Goal: Task Accomplishment & Management: Complete application form

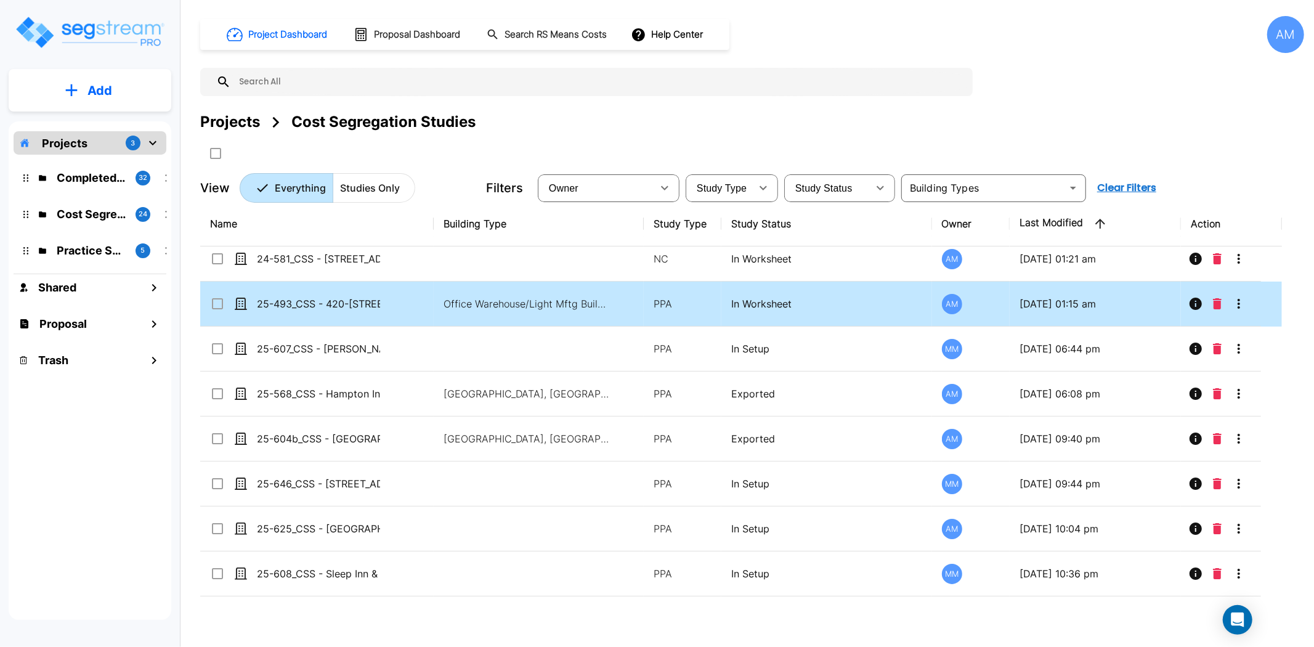
scroll to position [137, 0]
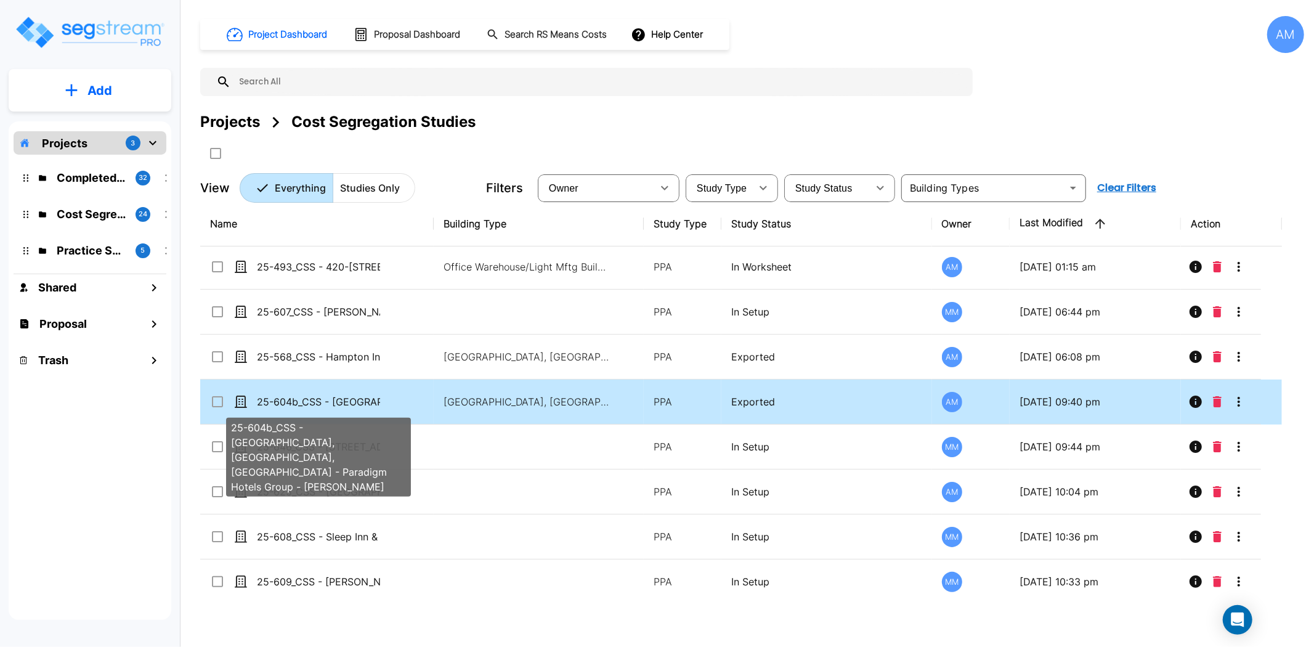
click at [339, 404] on p "25-604b_CSS - [GEOGRAPHIC_DATA], [GEOGRAPHIC_DATA], [GEOGRAPHIC_DATA] - Paradig…" at bounding box center [318, 401] width 123 height 15
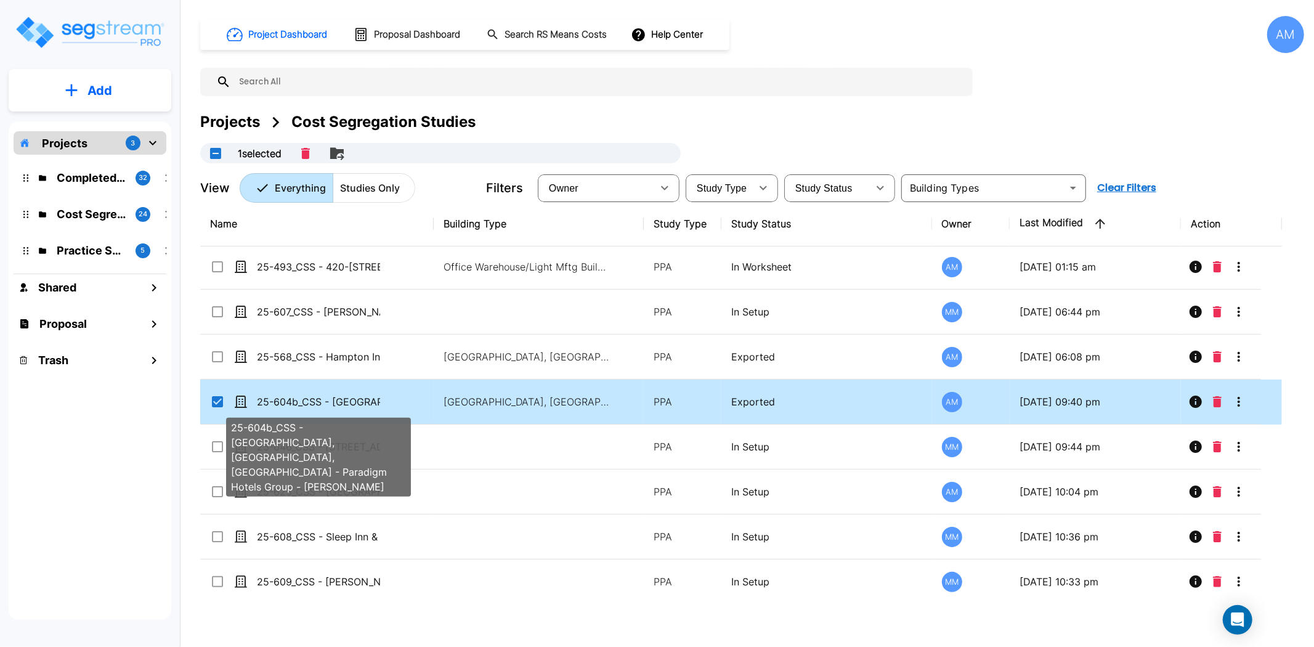
click at [339, 404] on p "25-604b_CSS - Crowne Plaza Wailoaloa, Nadi, Fiji - Paradigm Hotels Group - Jay …" at bounding box center [318, 401] width 123 height 15
checkbox input "false"
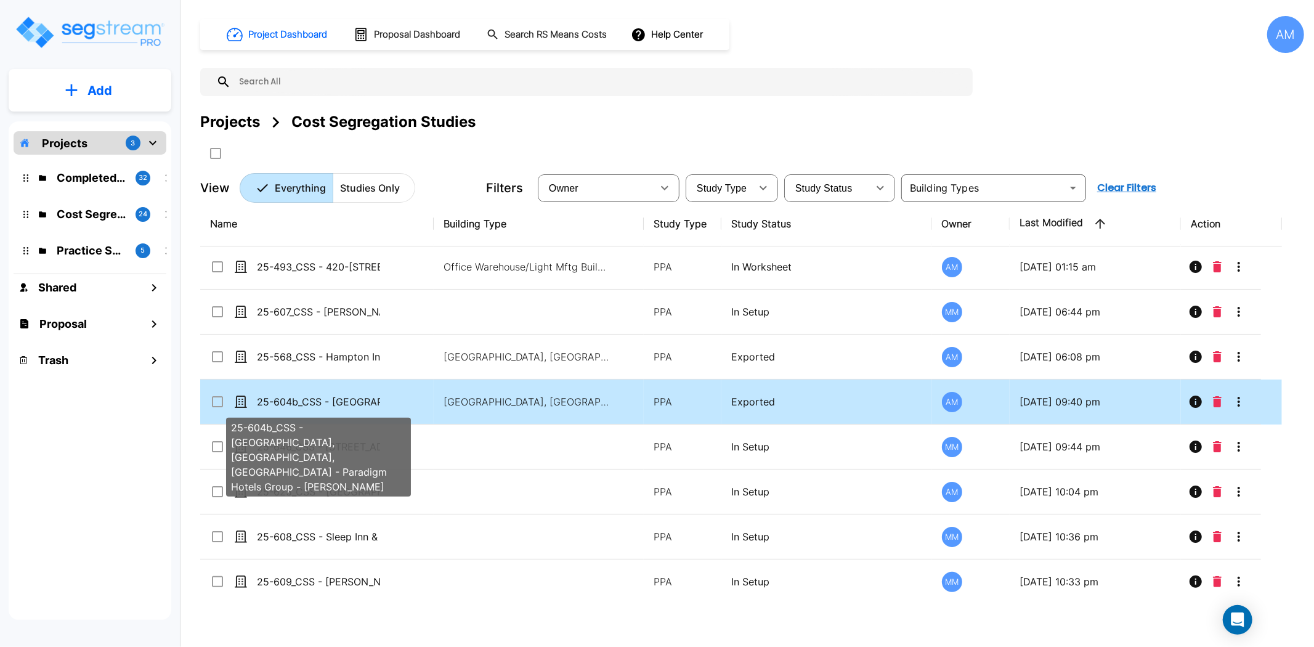
click at [339, 404] on p "25-604b_CSS - Crowne Plaza Wailoaloa, Nadi, Fiji - Paradigm Hotels Group - Jay …" at bounding box center [318, 401] width 123 height 15
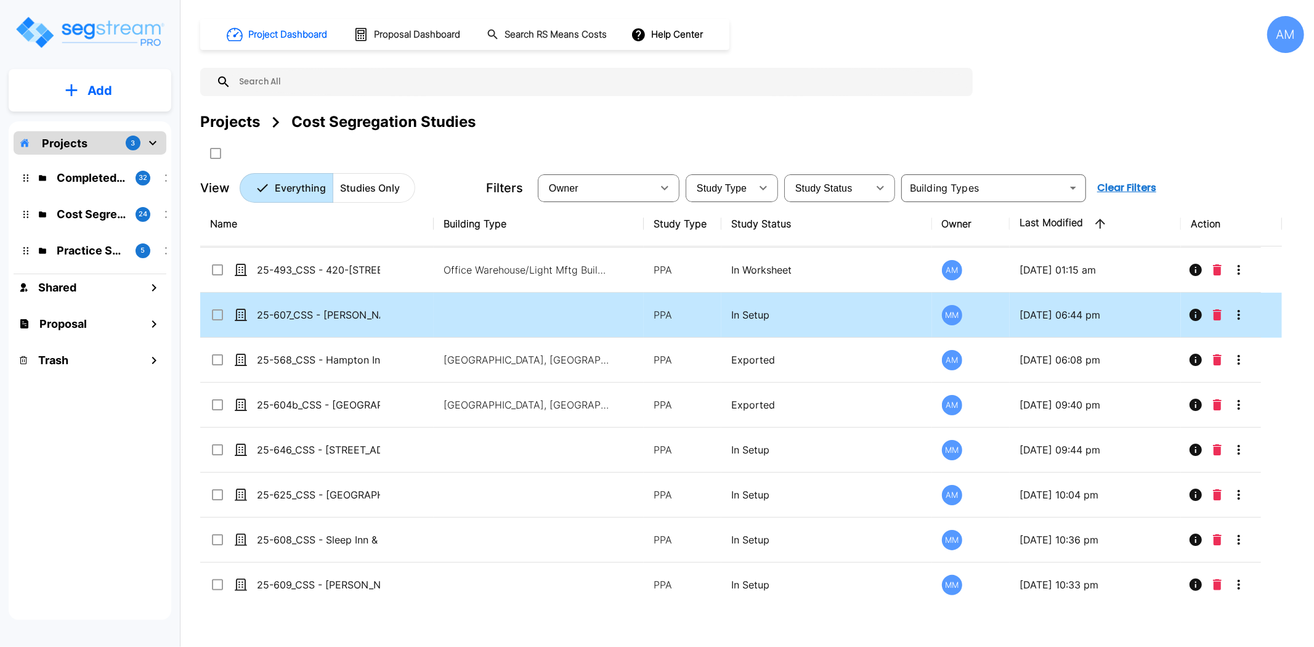
scroll to position [137, 0]
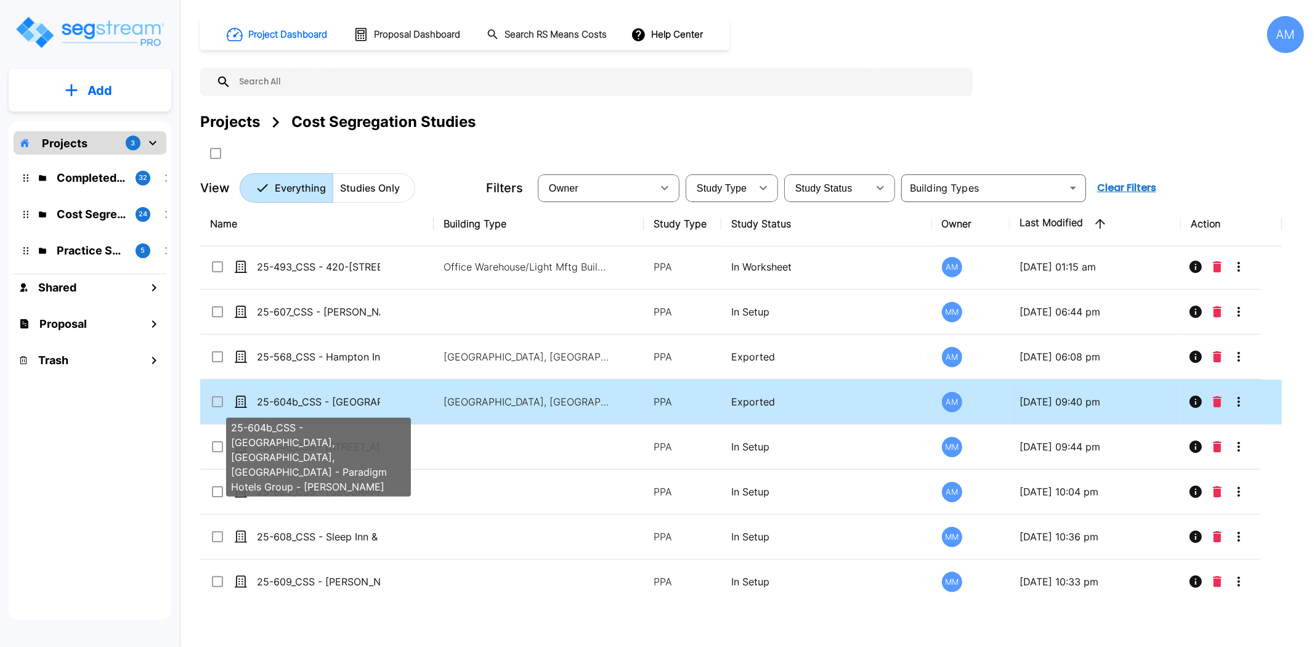
click at [318, 407] on p "25-604b_CSS - Crowne Plaza Wailoaloa, Nadi, Fiji - Paradigm Hotels Group - Jay …" at bounding box center [318, 401] width 123 height 15
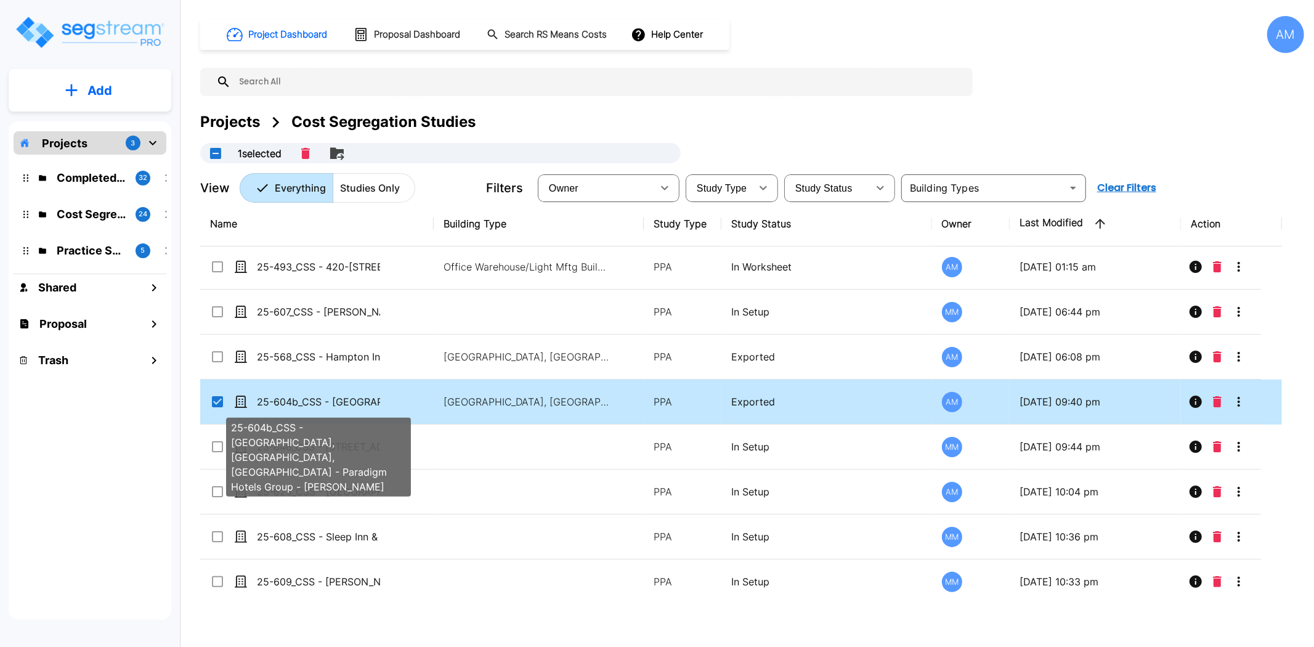
click at [318, 407] on p "25-604b_CSS - Crowne Plaza Wailoaloa, Nadi, Fiji - Paradigm Hotels Group - Jay …" at bounding box center [318, 401] width 123 height 15
checkbox input "false"
click at [318, 407] on p "25-604b_CSS - Crowne Plaza Wailoaloa, Nadi, Fiji - Paradigm Hotels Group - Jay …" at bounding box center [318, 401] width 123 height 15
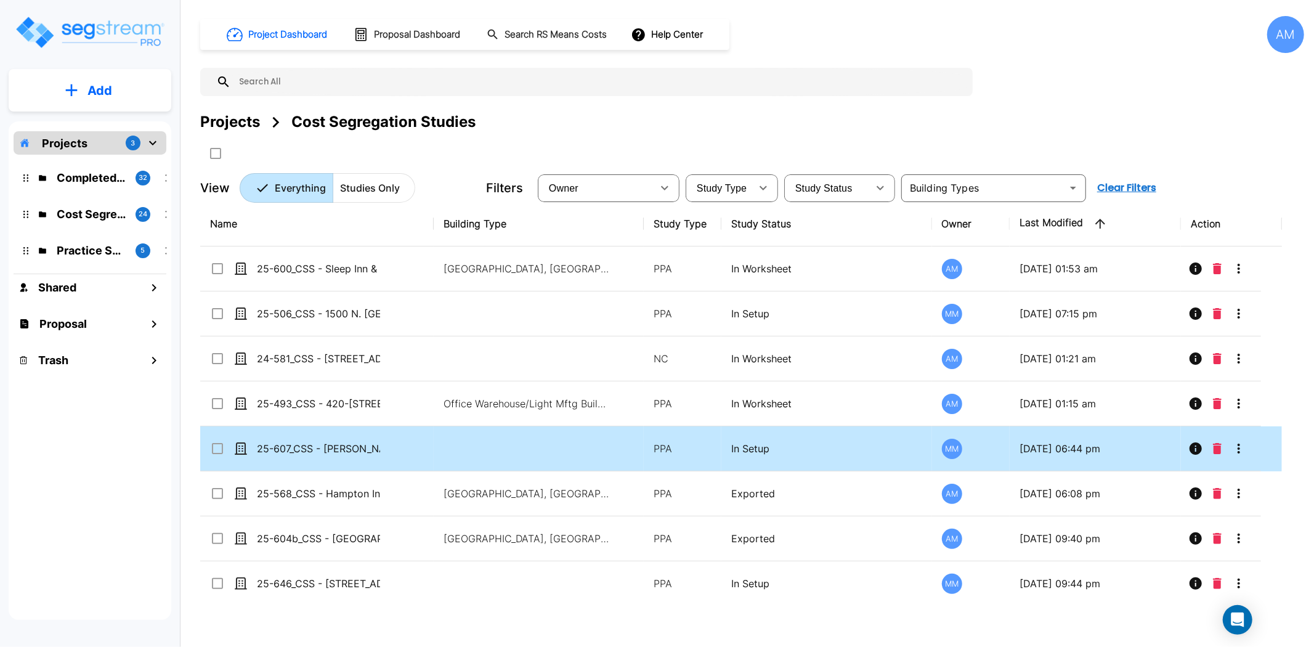
scroll to position [68, 0]
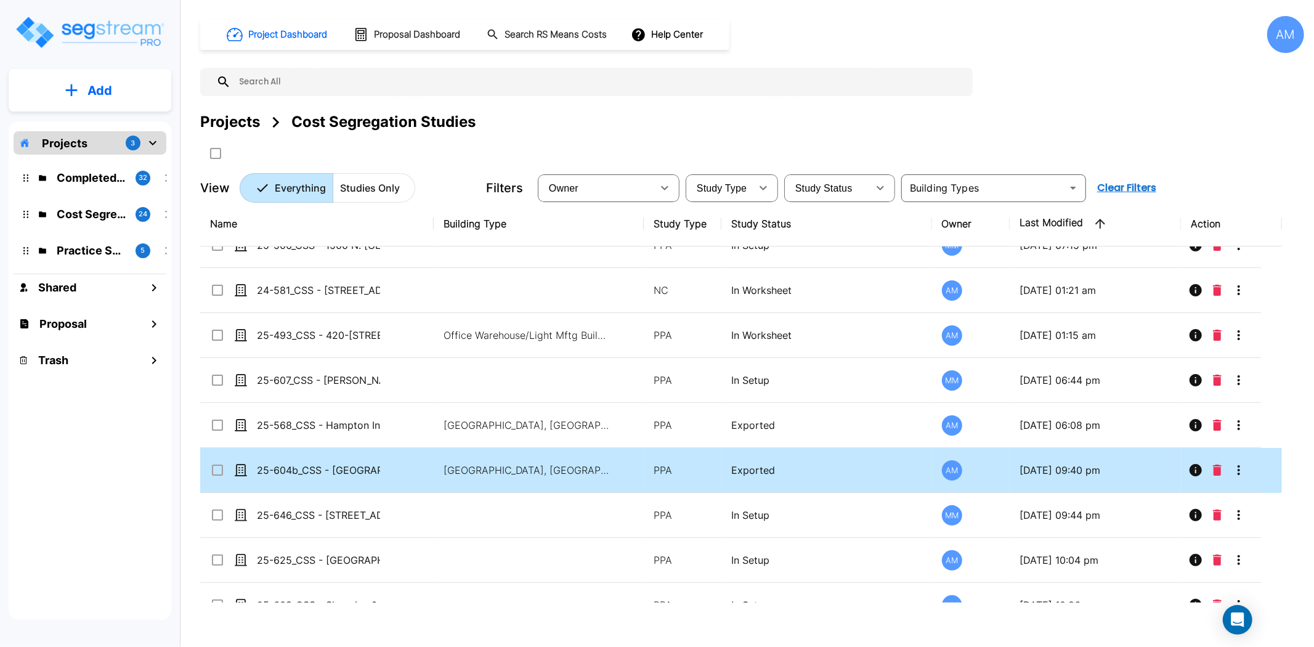
click at [1237, 473] on icon "More-Options" at bounding box center [1239, 470] width 15 height 15
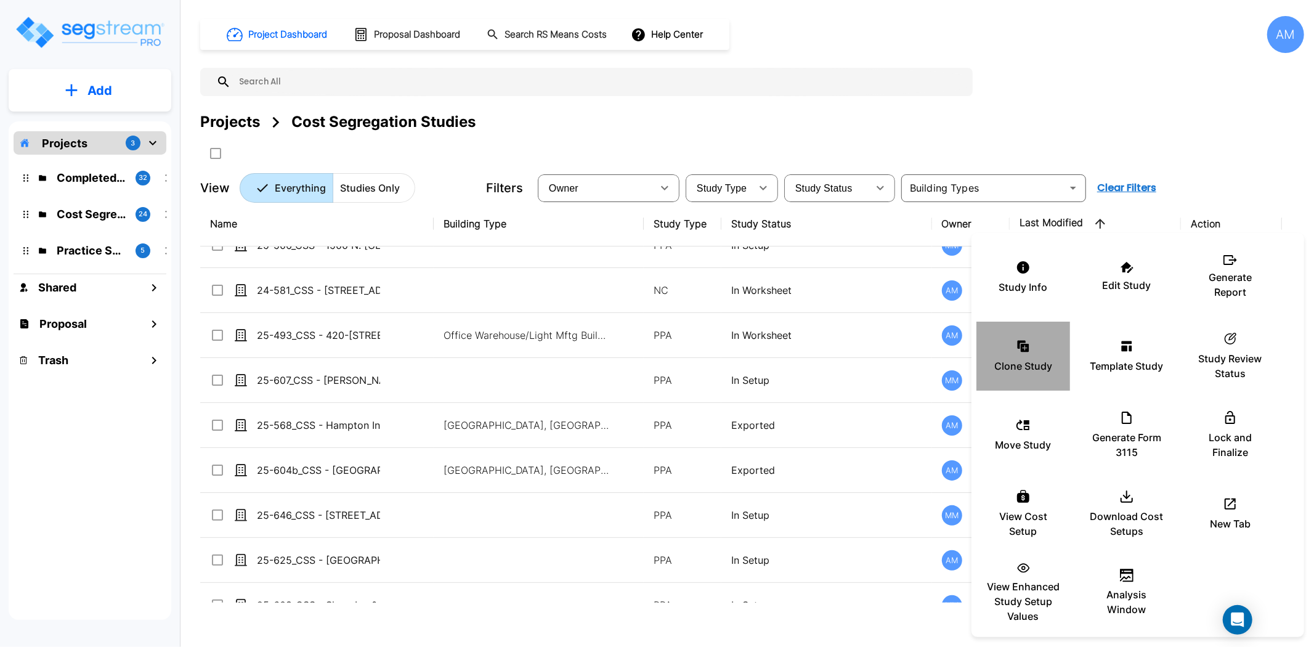
click at [1020, 348] on icon at bounding box center [1022, 345] width 8 height 8
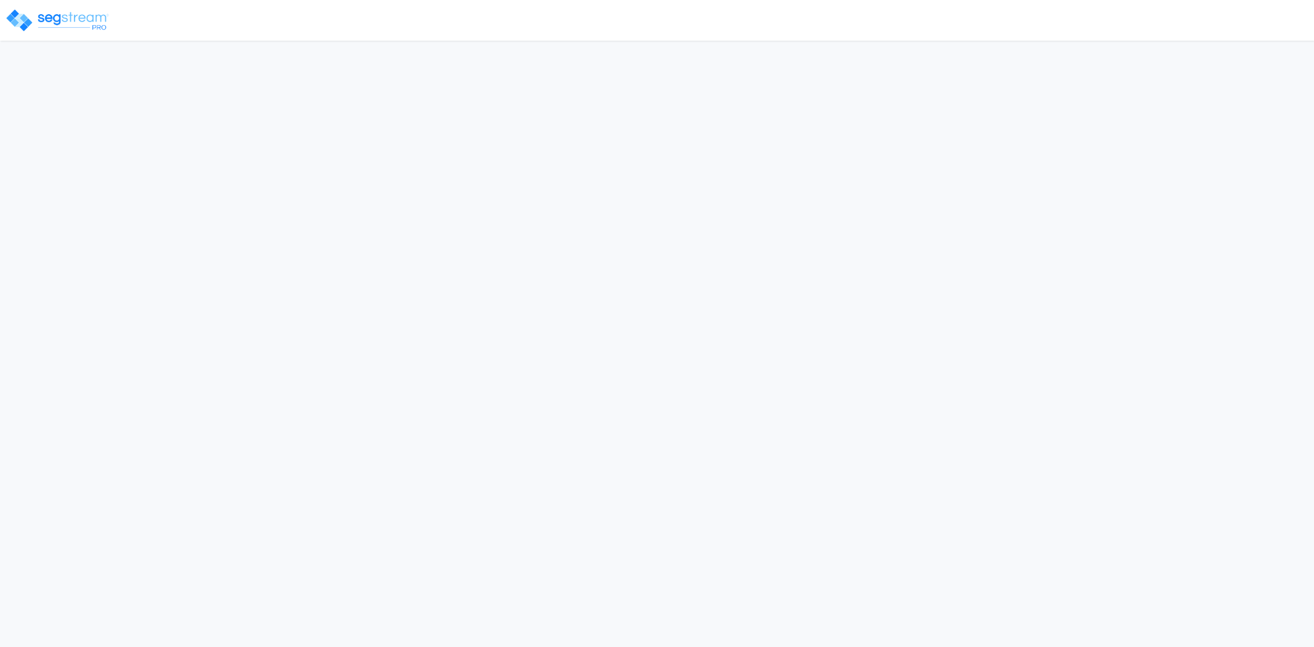
select select "[GEOGRAPHIC_DATA]"
select select "CA"
select select "2024"
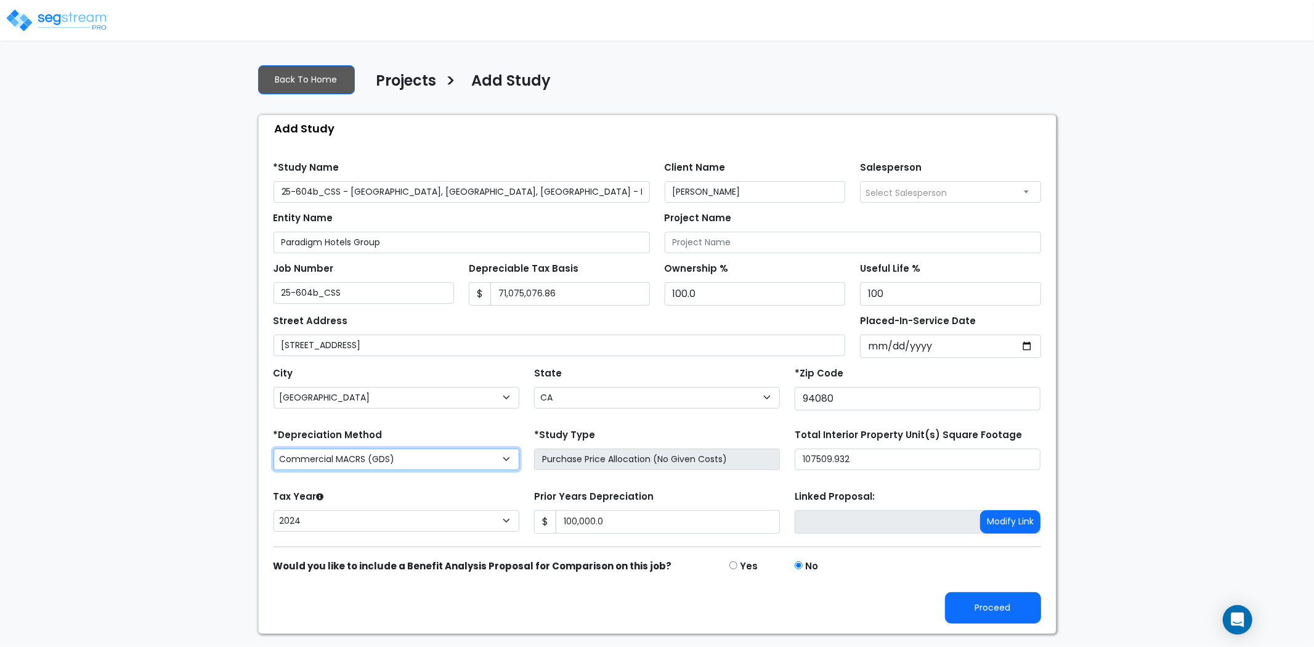
click at [426, 450] on select "Commercial MACRS (GDS) Residential Rental MACRS (GDS) Commercial MACRS (GDS) QI…" at bounding box center [397, 460] width 246 height 22
select select "CM(-FSSO"
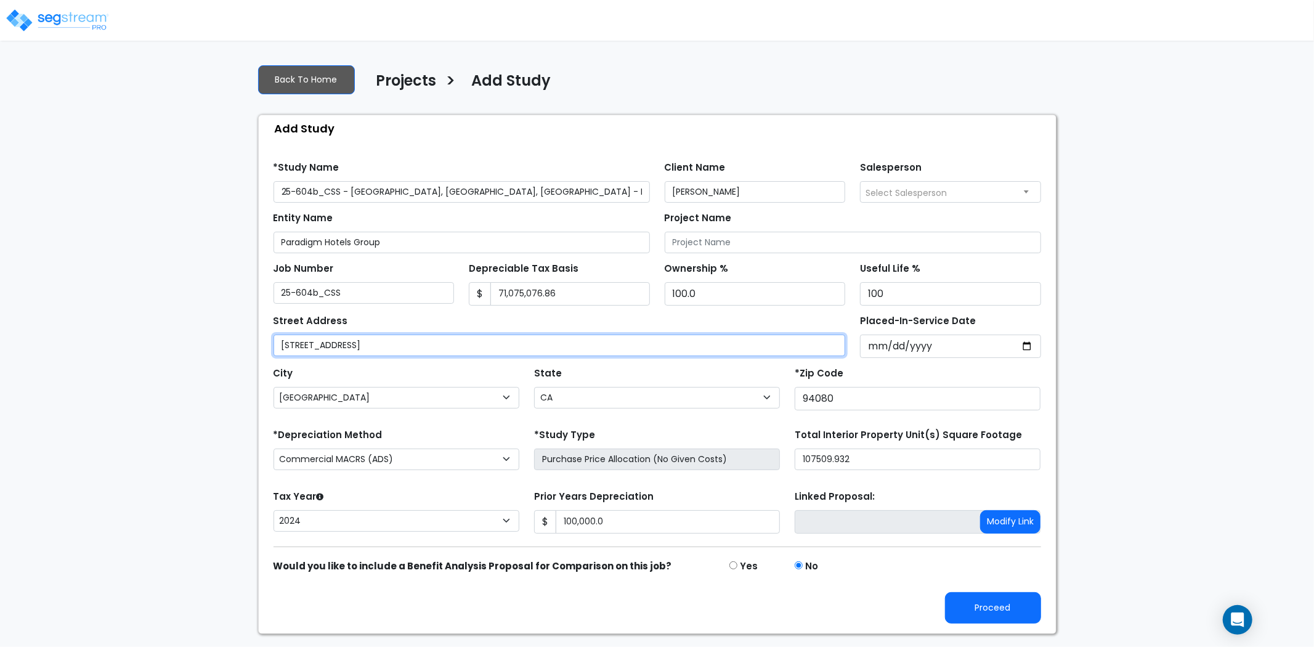
drag, startPoint x: 478, startPoint y: 346, endPoint x: 262, endPoint y: 347, distance: 215.6
click at [262, 347] on div "Find these errors below in the Study Setup: *Study Name 25-604b_CSS - [GEOGRAPH…" at bounding box center [657, 388] width 797 height 492
paste input "[GEOGRAPHIC_DATA], [STREET_ADDRESS]"
type input "[GEOGRAPHIC_DATA], [STREET_ADDRESS]"
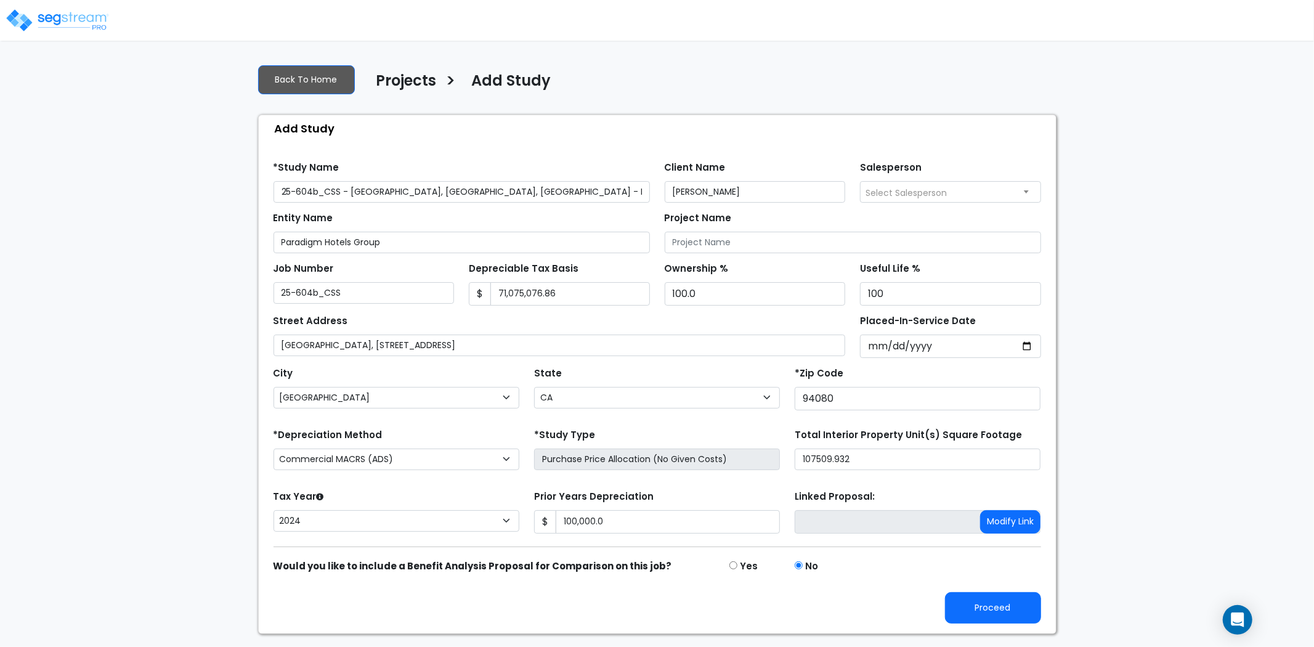
click at [892, 380] on div "*Zip Code 94080" at bounding box center [918, 387] width 246 height 46
drag, startPoint x: 518, startPoint y: 399, endPoint x: 500, endPoint y: 399, distance: 18.5
click at [518, 399] on select "City Acampo [GEOGRAPHIC_DATA] [GEOGRAPHIC_DATA] Adin [GEOGRAPHIC_DATA] [GEOGRAP…" at bounding box center [397, 398] width 246 height 22
drag, startPoint x: 156, startPoint y: 371, endPoint x: 193, endPoint y: 373, distance: 37.0
click at [156, 371] on div "We are Building your Study. So please grab a coffee and let us do the heavy lif…" at bounding box center [657, 344] width 1314 height 580
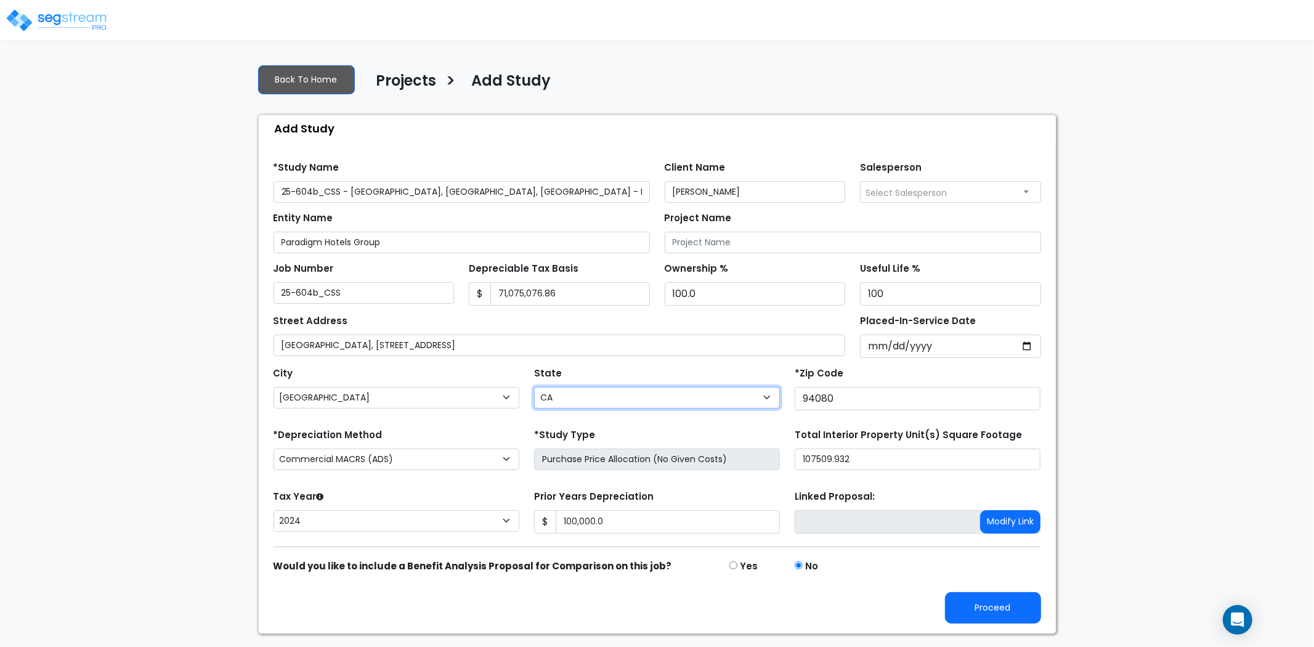
click at [638, 393] on select "State National Average AB AK AL AR AZ [GEOGRAPHIC_DATA] CA CO CT DC DE FL GA HI…" at bounding box center [657, 398] width 246 height 22
click at [142, 372] on div "We are Building your Study. So please grab a coffee and let us do the heavy lif…" at bounding box center [657, 344] width 1314 height 580
click at [845, 397] on input "94080" at bounding box center [918, 398] width 246 height 23
type input "9"
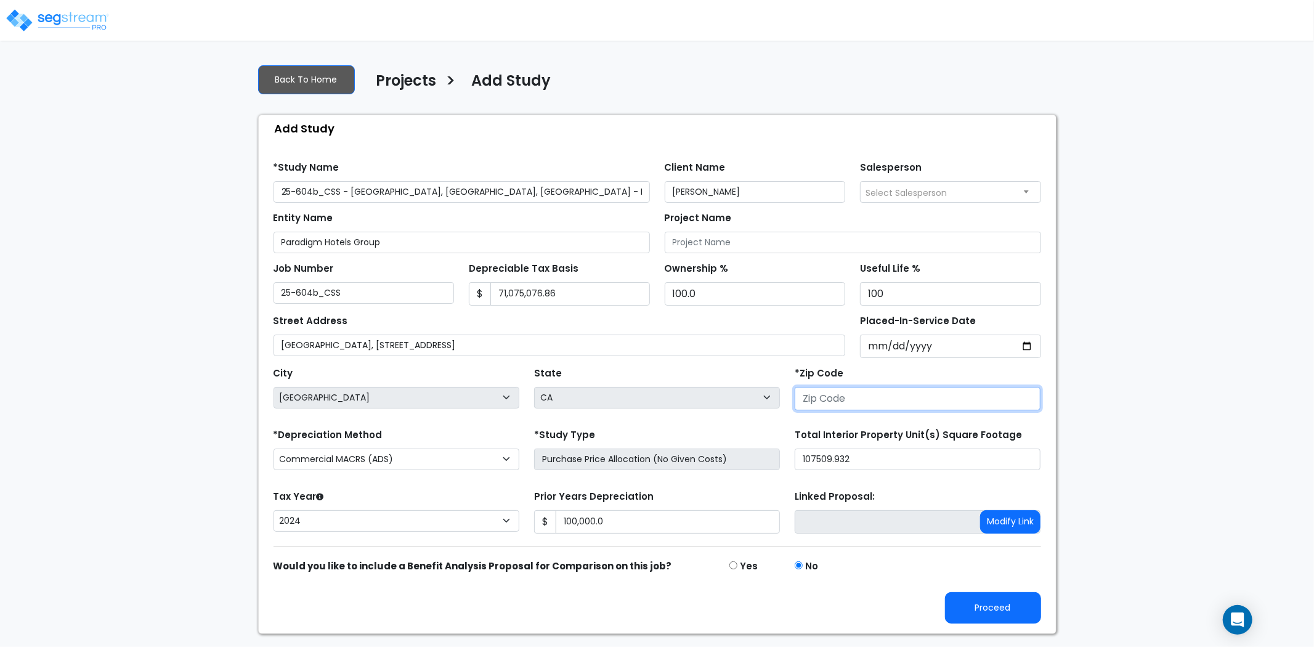
select select "National Average"
click at [707, 373] on div "State State National Average AB AK AL AR AZ [GEOGRAPHIC_DATA] CA CO CT DC DE FL…" at bounding box center [657, 388] width 261 height 49
click at [877, 397] on input "number" at bounding box center [918, 398] width 246 height 23
type input "00"
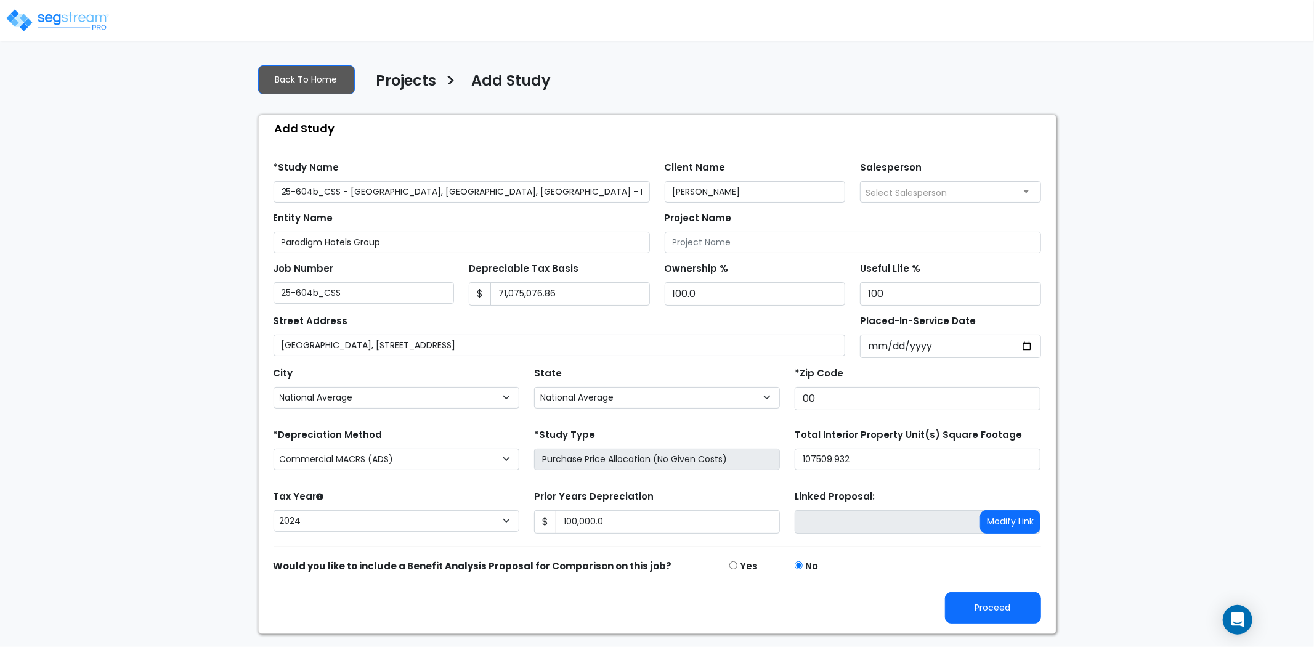
click at [842, 373] on div "*Zip Code 00" at bounding box center [918, 387] width 246 height 46
click at [641, 397] on select "State National Average AB AK AL AR AZ [GEOGRAPHIC_DATA] CA CO CT DC DE FL GA HI…" at bounding box center [657, 398] width 246 height 22
click at [458, 401] on select "City Acampo [GEOGRAPHIC_DATA] [GEOGRAPHIC_DATA] Adin [GEOGRAPHIC_DATA] [GEOGRAP…" at bounding box center [397, 398] width 246 height 22
click at [177, 301] on div "We are Building your Study. So please grab a coffee and let us do the heavy lif…" at bounding box center [657, 344] width 1314 height 580
click at [370, 391] on select "City Acampo [GEOGRAPHIC_DATA] [GEOGRAPHIC_DATA] Adin [GEOGRAPHIC_DATA] [GEOGRAP…" at bounding box center [397, 398] width 246 height 22
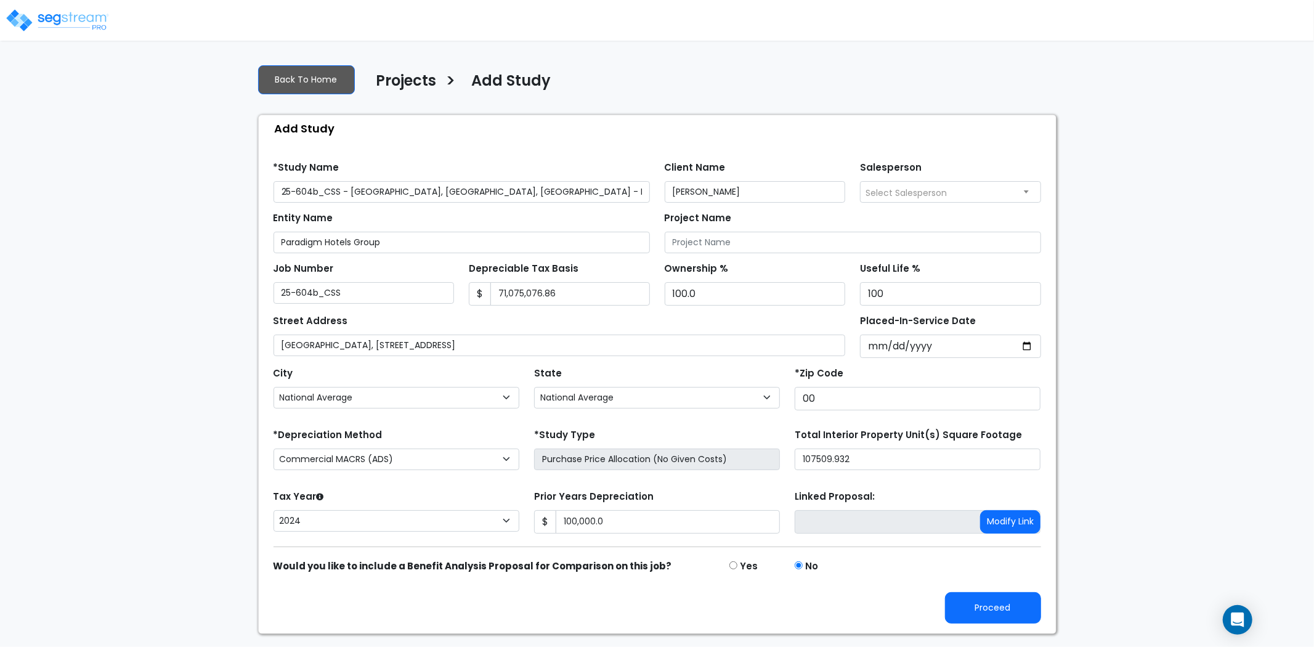
click at [105, 319] on div "We are Building your Study. So please grab a coffee and let us do the heavy lif…" at bounding box center [657, 344] width 1314 height 580
click at [977, 614] on button "Proceed" at bounding box center [993, 607] width 96 height 31
type input "100000"
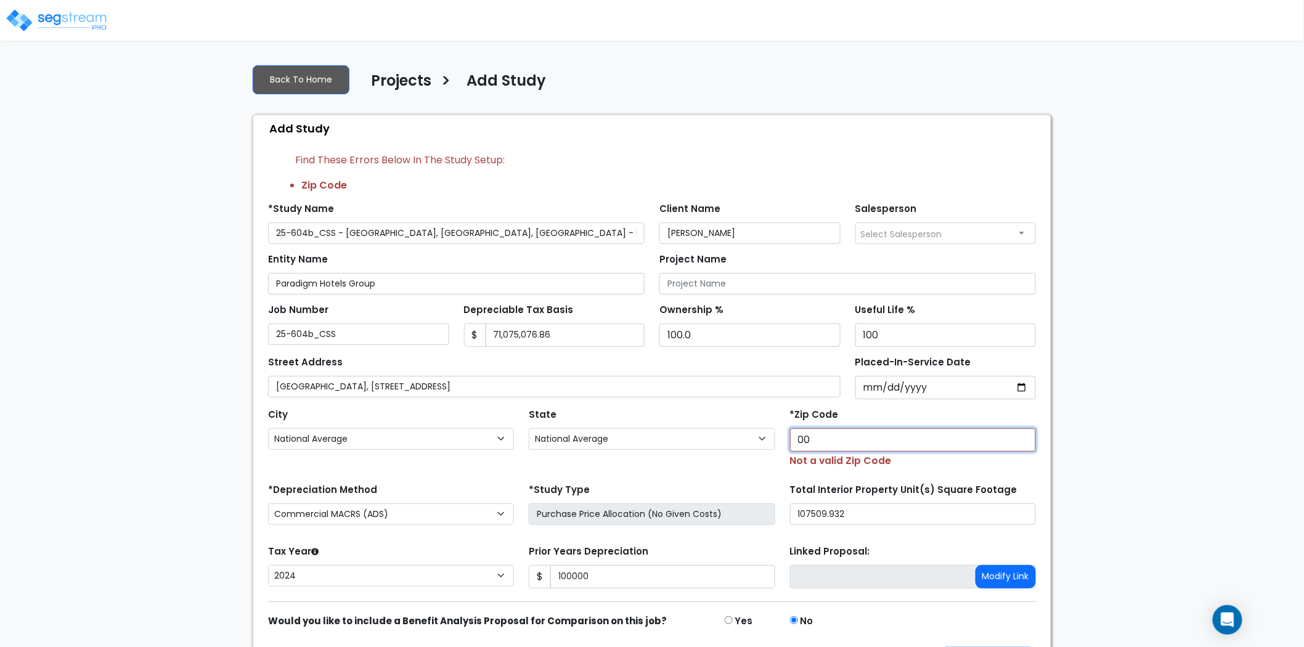
click at [815, 439] on input "00" at bounding box center [913, 439] width 246 height 23
type input "0"
